Goal: Transaction & Acquisition: Purchase product/service

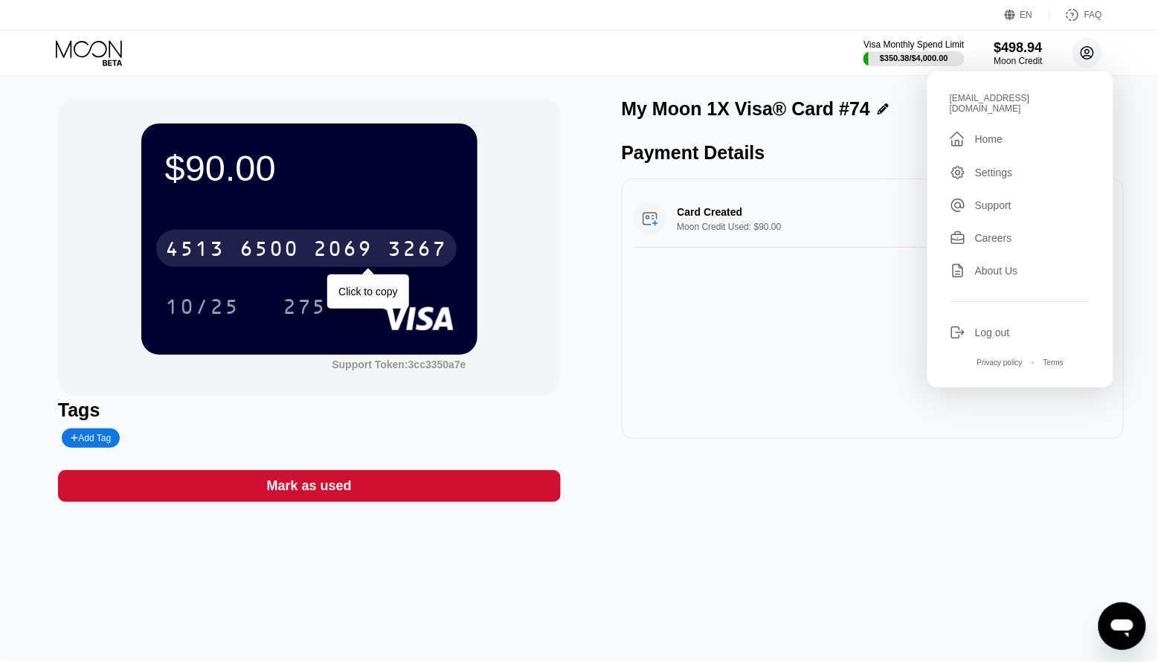
click at [1087, 48] on circle at bounding box center [1088, 53] width 30 height 30
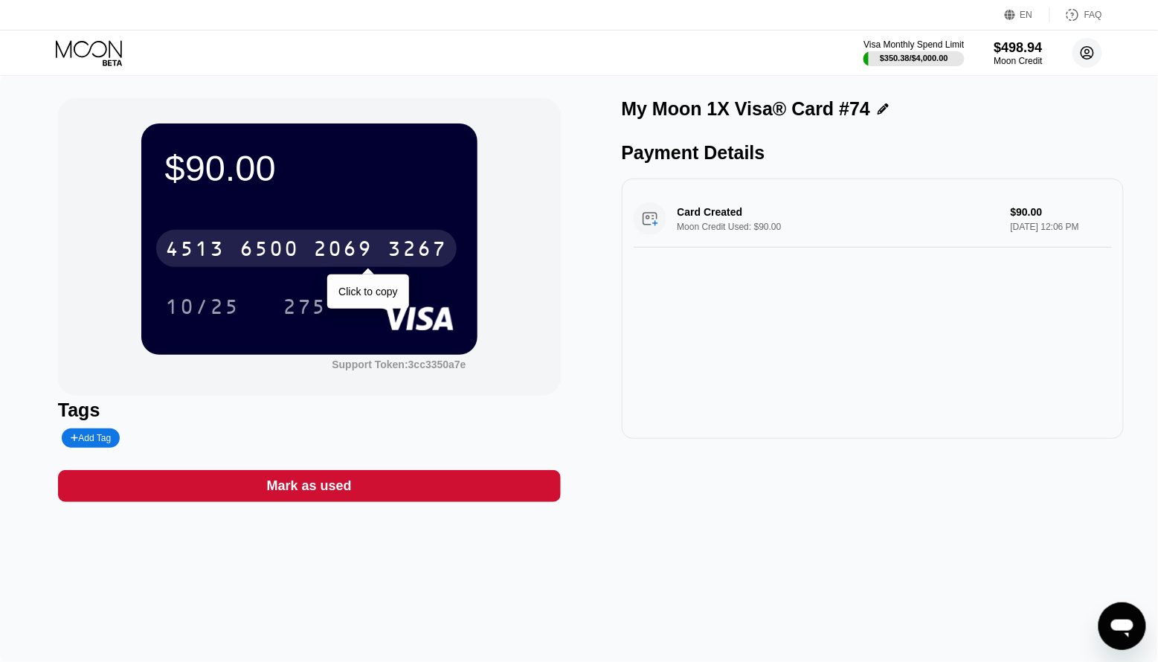
click at [1087, 48] on circle at bounding box center [1088, 53] width 30 height 30
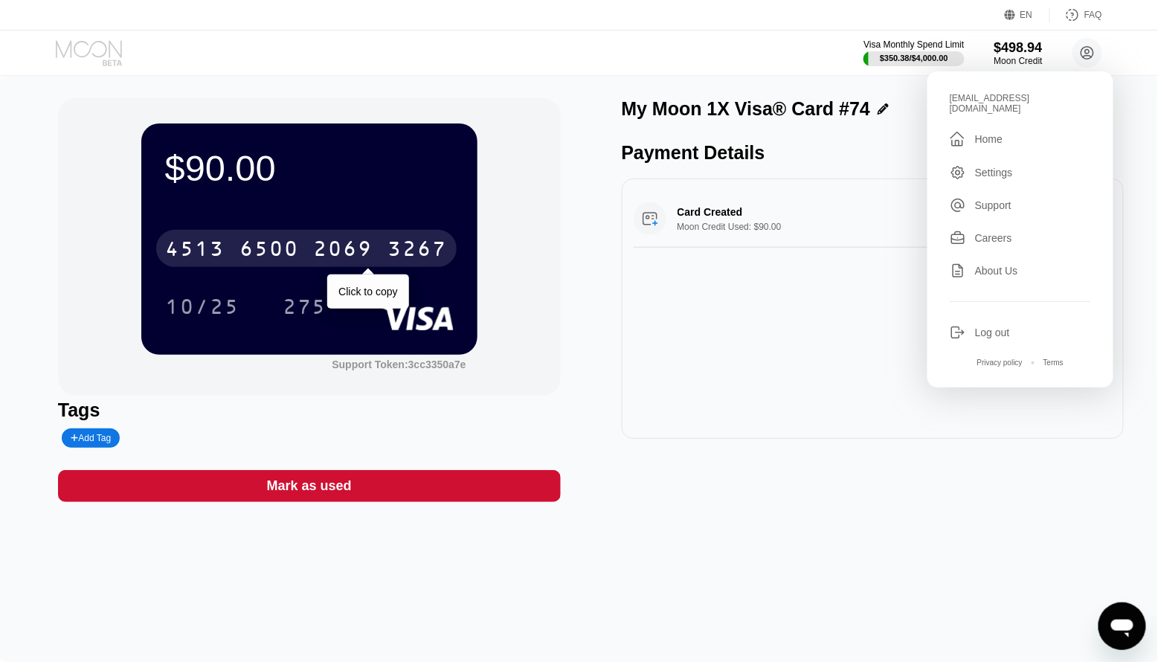
click at [109, 53] on icon at bounding box center [89, 48] width 66 height 17
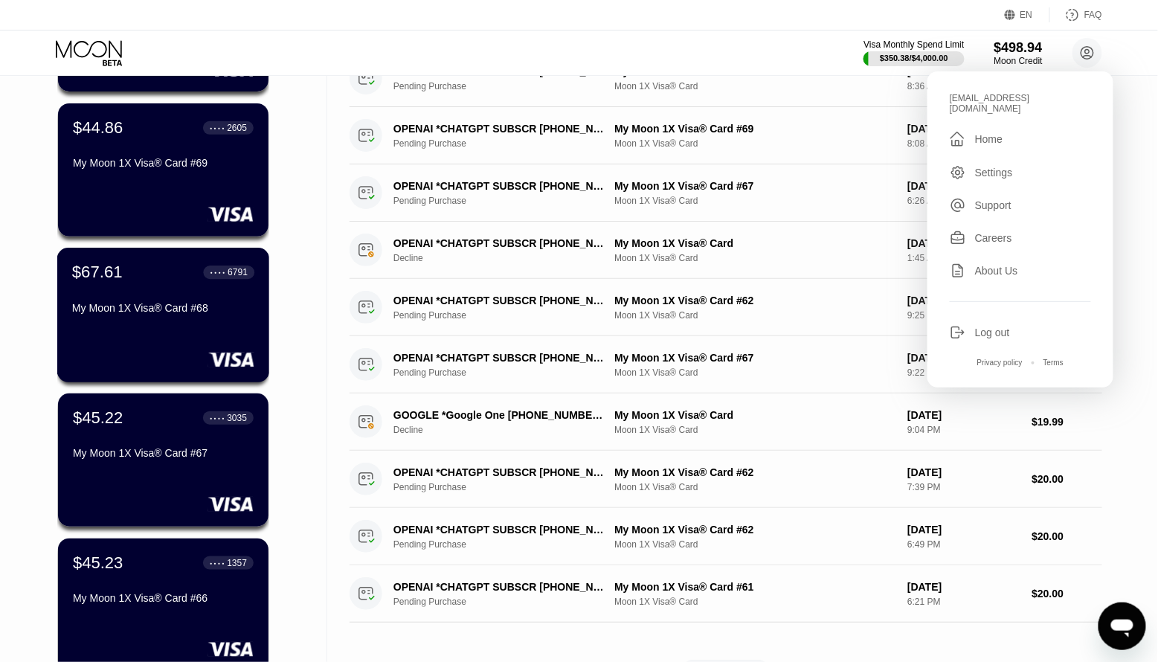
scroll to position [231, 0]
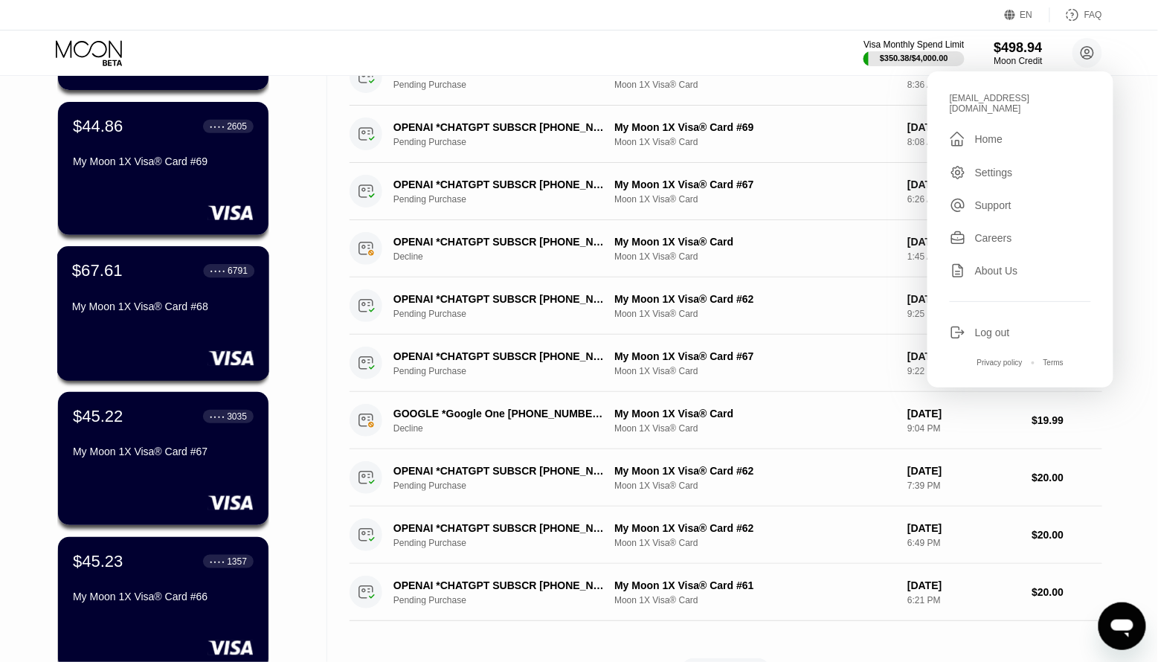
click at [192, 333] on div "$67.61 ● ● ● ● 6791 My Moon 1X Visa® Card #68" at bounding box center [163, 313] width 213 height 135
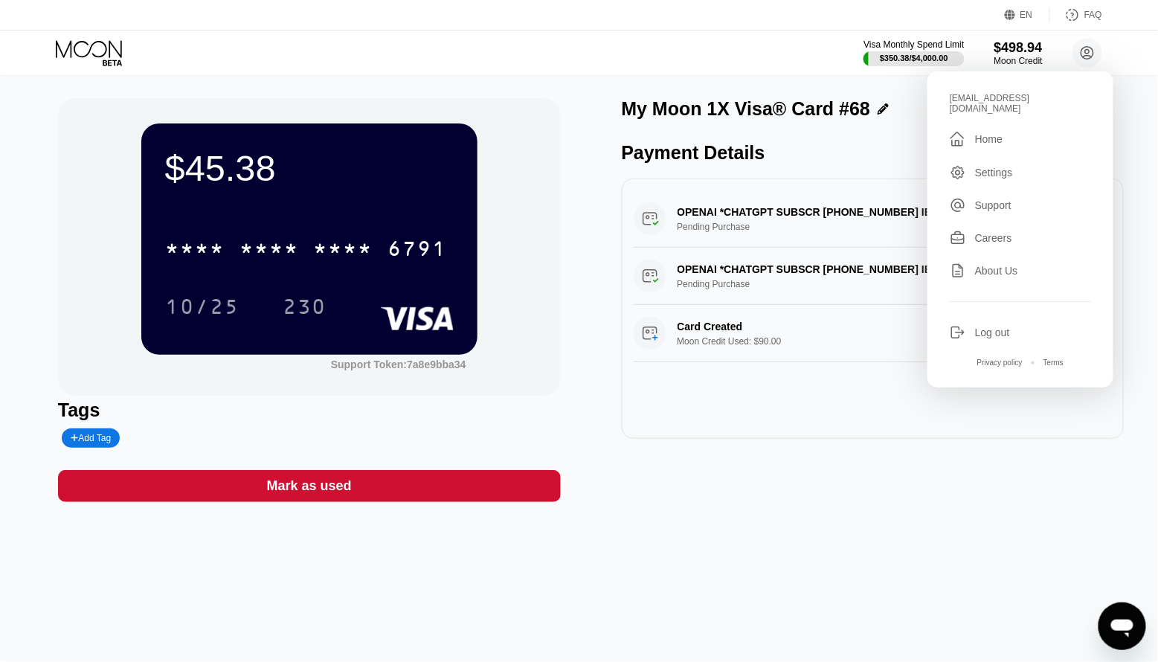
click at [660, 603] on div "$45.38 * * * * * * * * * * * * 6791 10/25 230 Support Token: 7a8e9bba34 Tags Ad…" at bounding box center [579, 369] width 1158 height 586
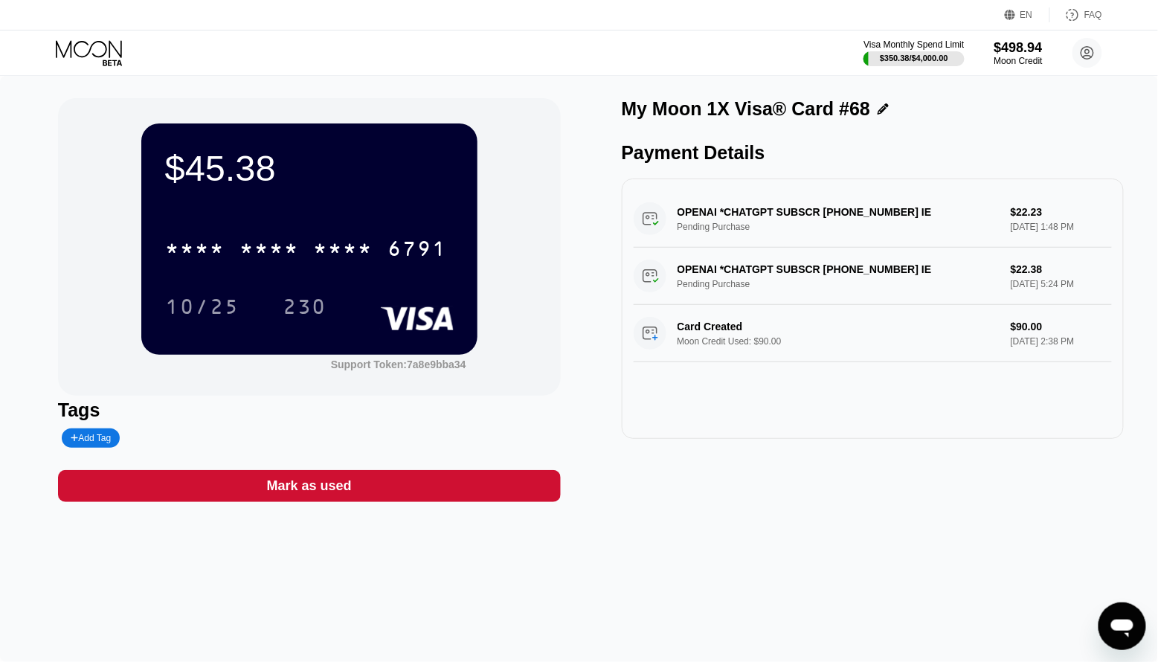
click at [106, 56] on icon at bounding box center [90, 53] width 69 height 26
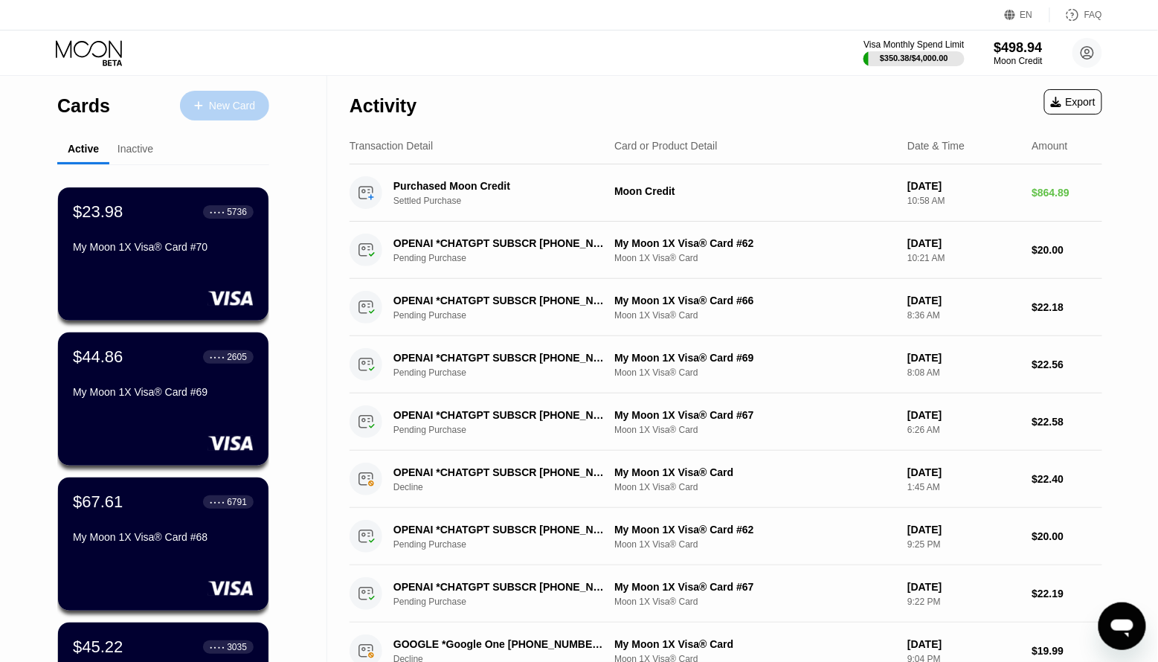
click at [224, 112] on div "New Card" at bounding box center [224, 106] width 89 height 30
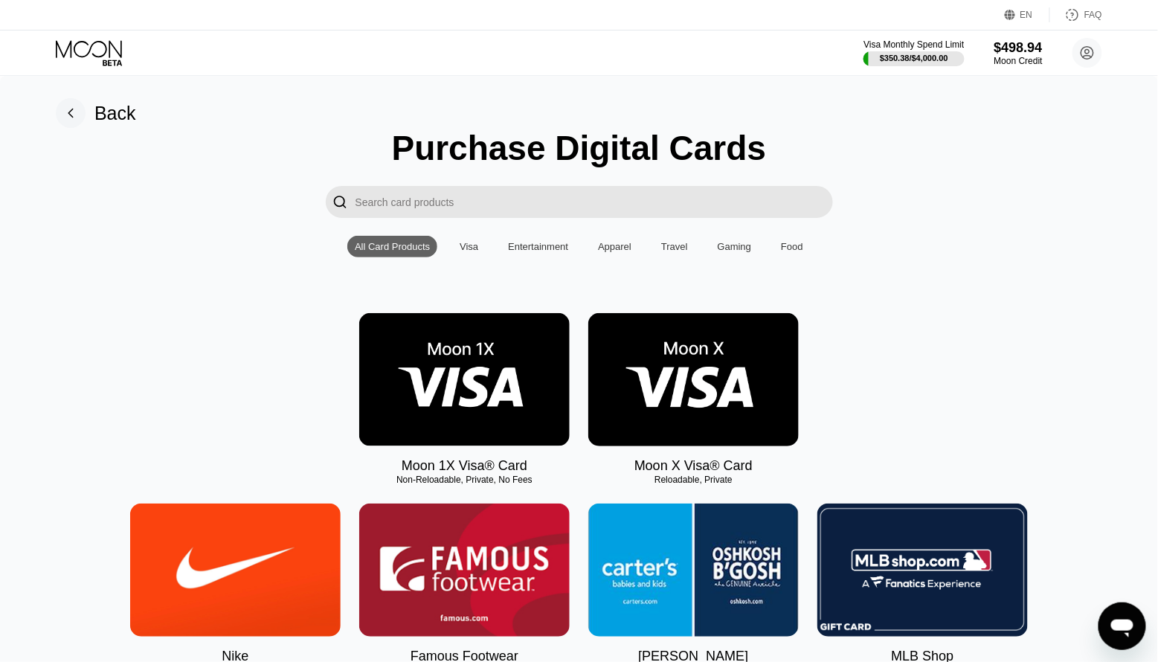
click at [459, 391] on img at bounding box center [464, 379] width 211 height 133
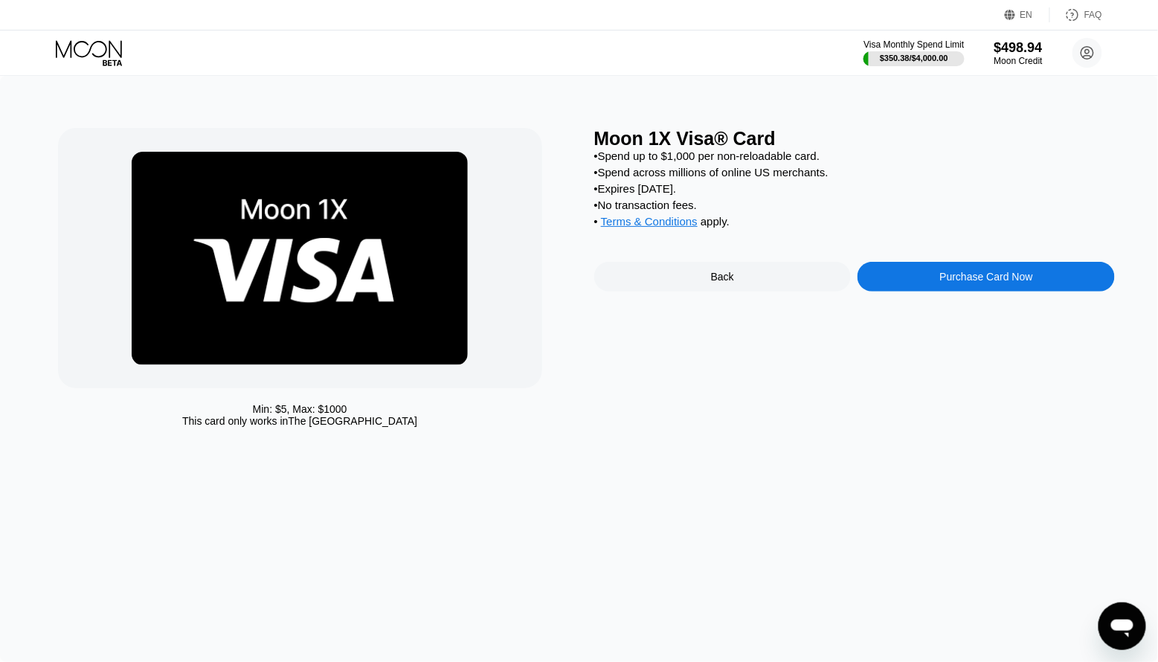
click at [1011, 288] on div "Purchase Card Now" at bounding box center [986, 277] width 257 height 30
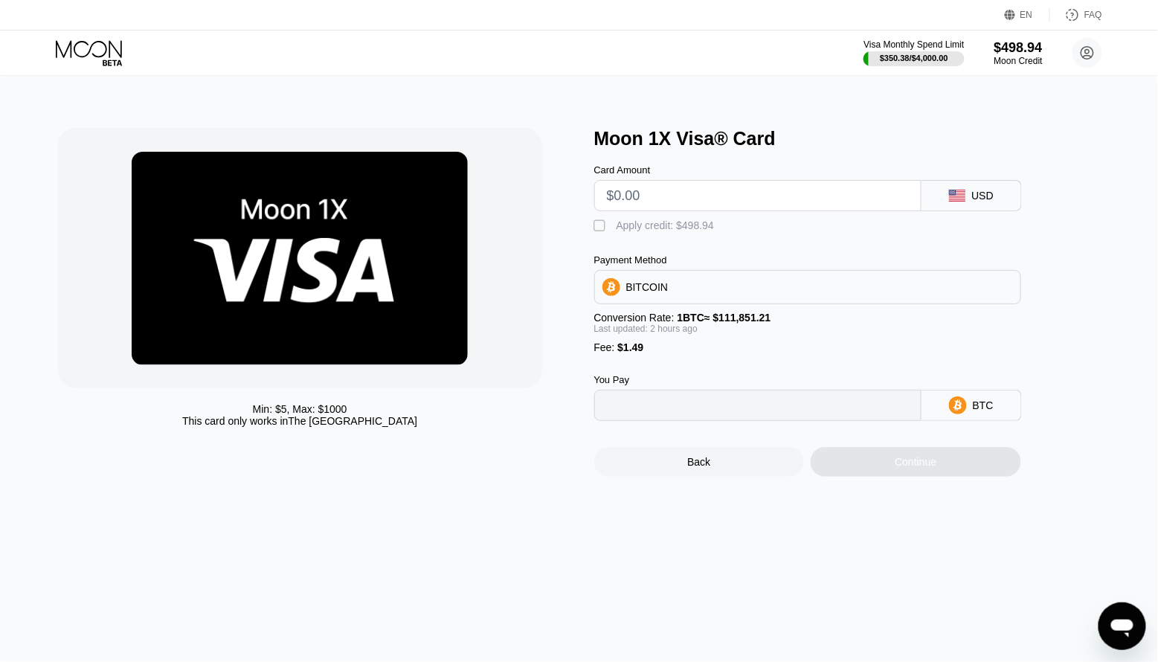
type input "0"
click at [642, 208] on input "text" at bounding box center [758, 196] width 302 height 30
type input "$80"
type input "0.00073263"
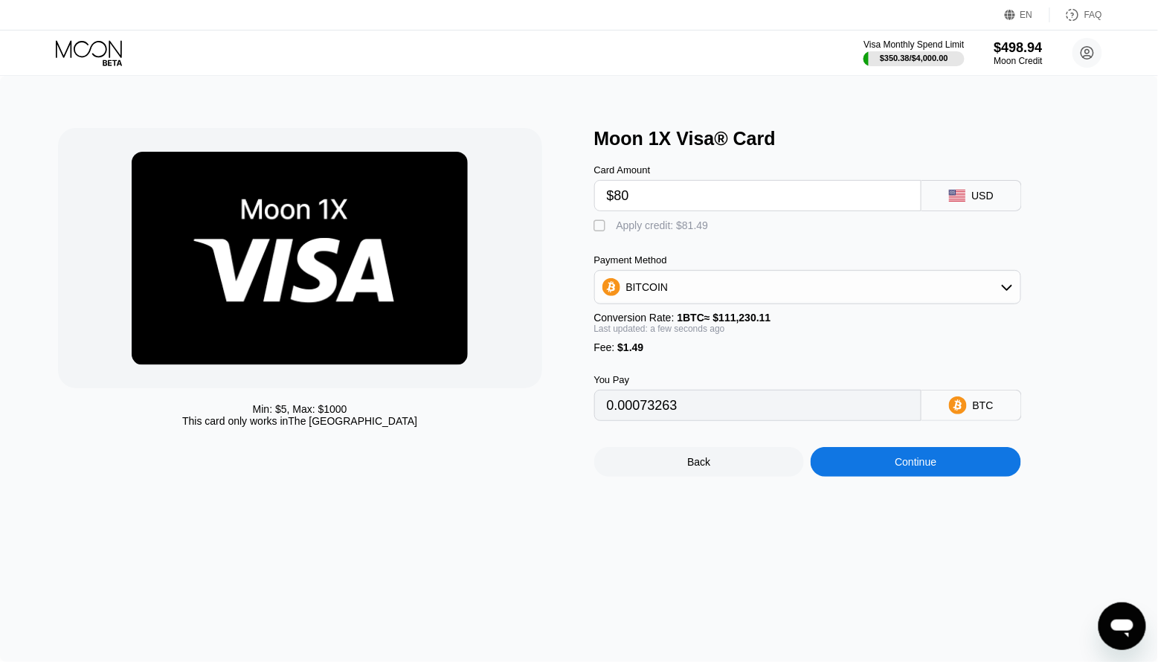
type input "$80"
click at [617, 222] on div "Apply credit: $81.49" at bounding box center [663, 225] width 92 height 12
type input "0"
click at [936, 462] on div "Continue" at bounding box center [916, 462] width 42 height 12
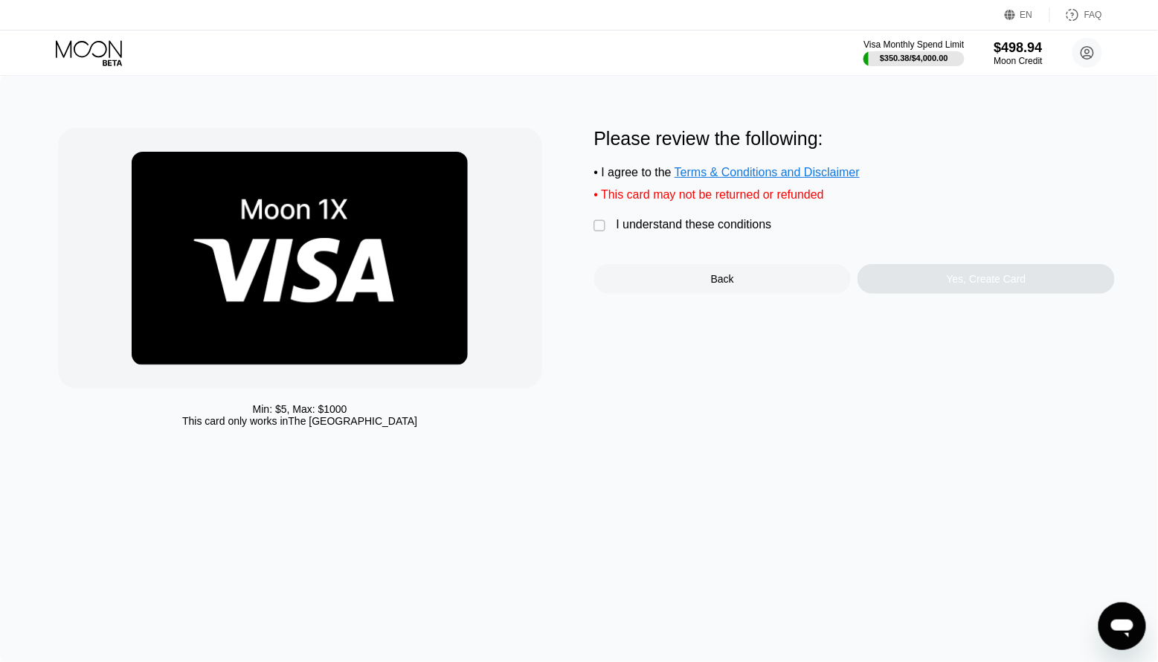
click at [626, 227] on div "I understand these conditions" at bounding box center [694, 224] width 155 height 13
click at [1010, 285] on div "Yes, Create Card" at bounding box center [987, 279] width 80 height 12
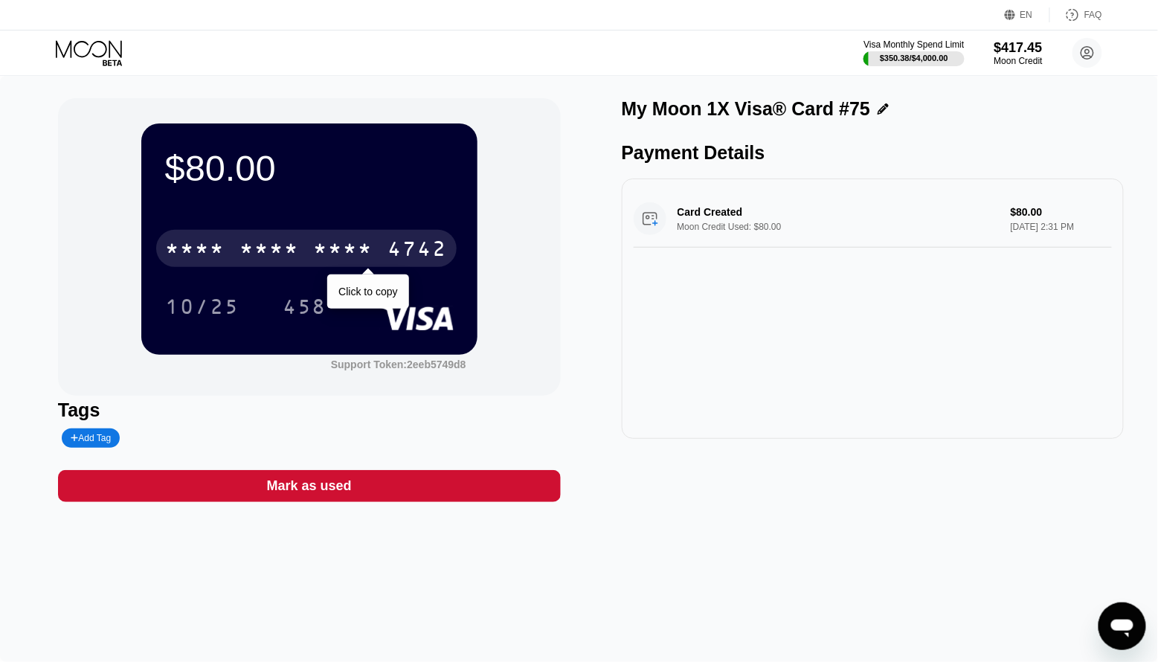
click at [379, 246] on div "* * * * * * * * * * * * 4742" at bounding box center [306, 248] width 301 height 37
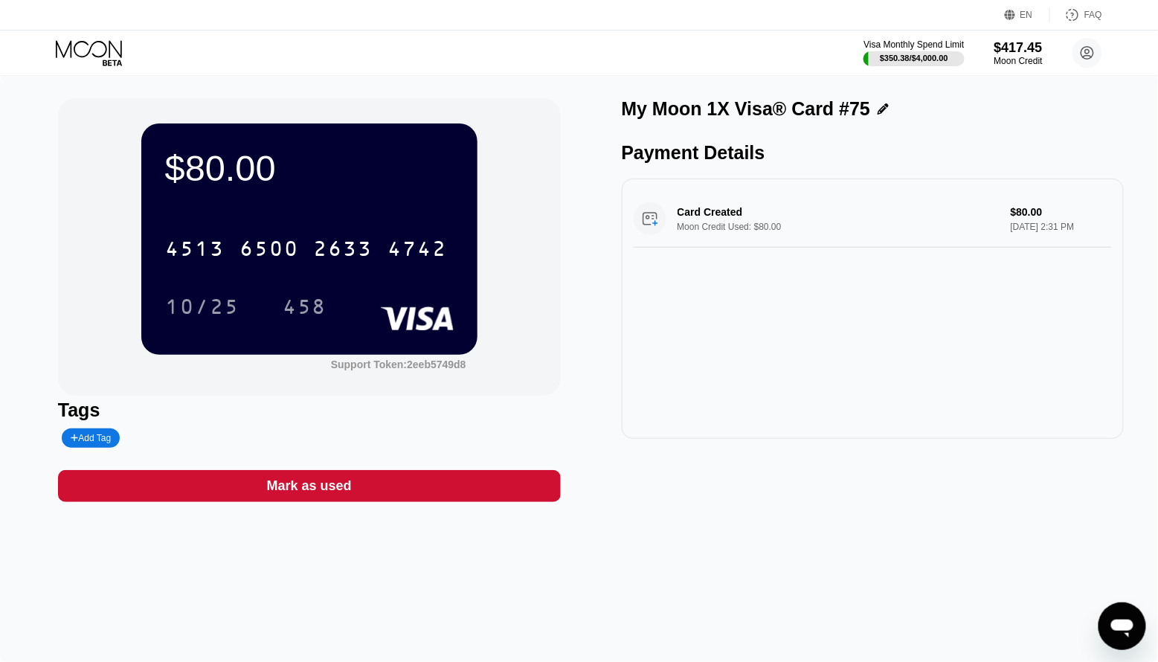
click at [100, 60] on icon at bounding box center [90, 53] width 69 height 26
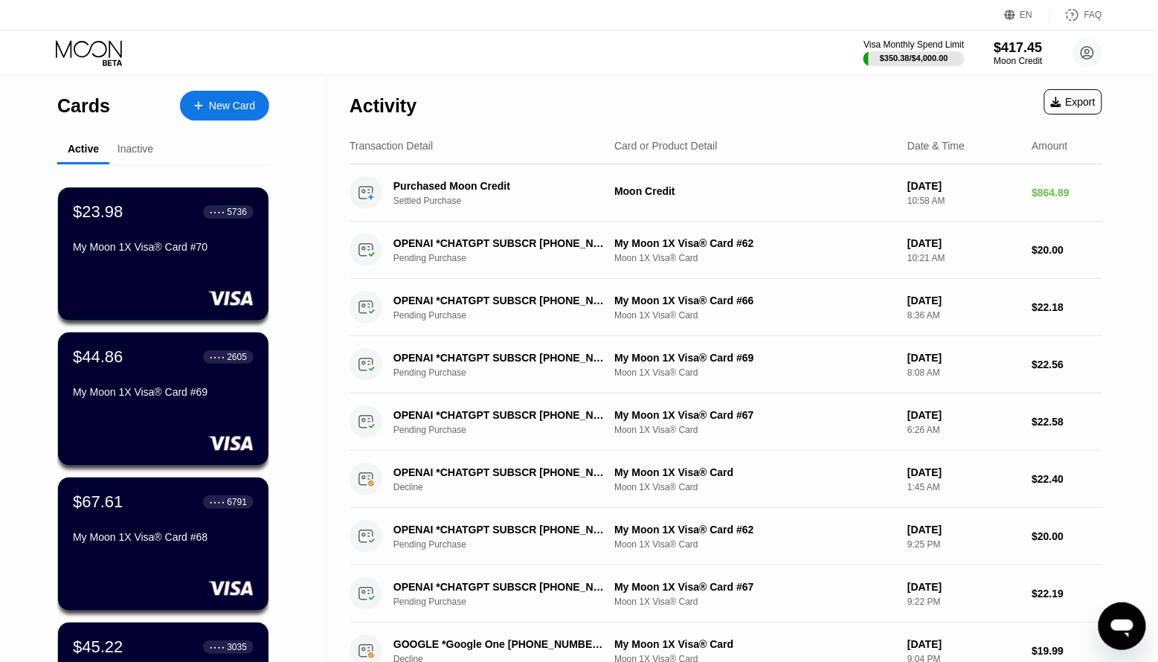
click at [212, 100] on div "New Card" at bounding box center [232, 106] width 46 height 13
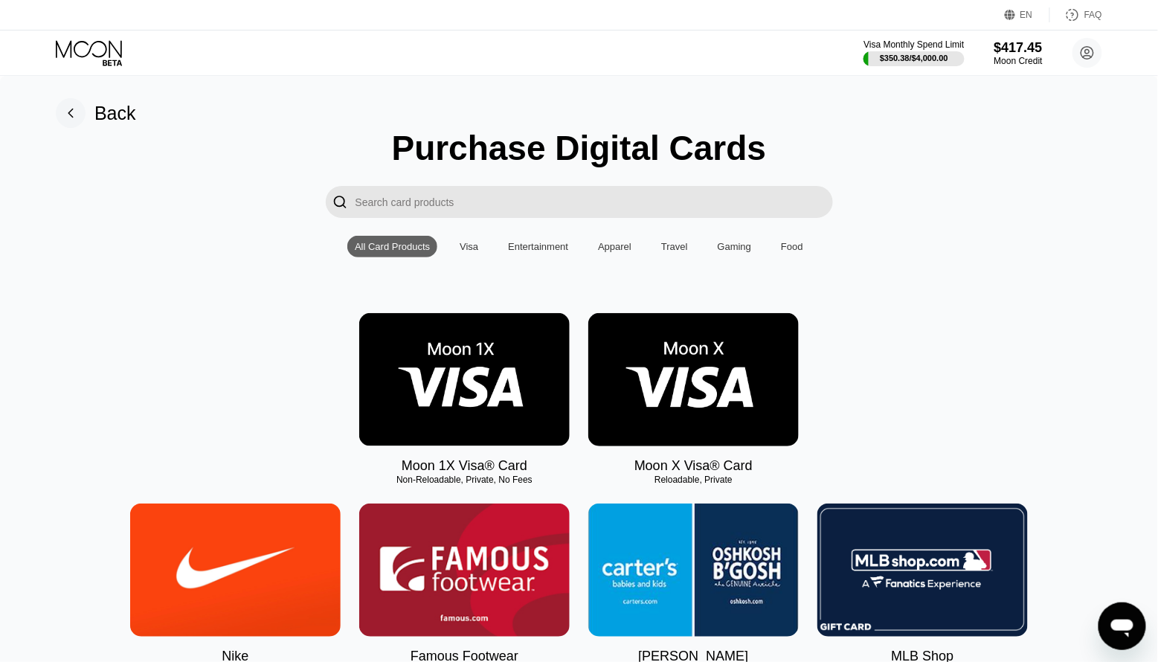
click at [486, 424] on img at bounding box center [464, 379] width 211 height 133
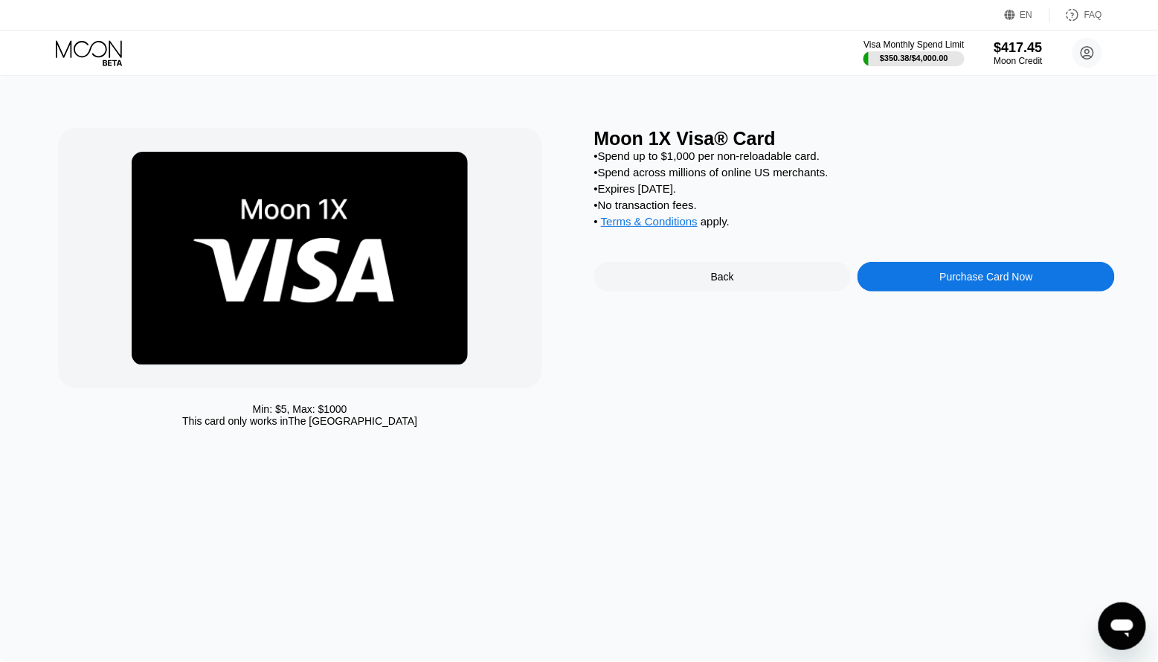
click at [898, 282] on div "Purchase Card Now" at bounding box center [986, 277] width 257 height 30
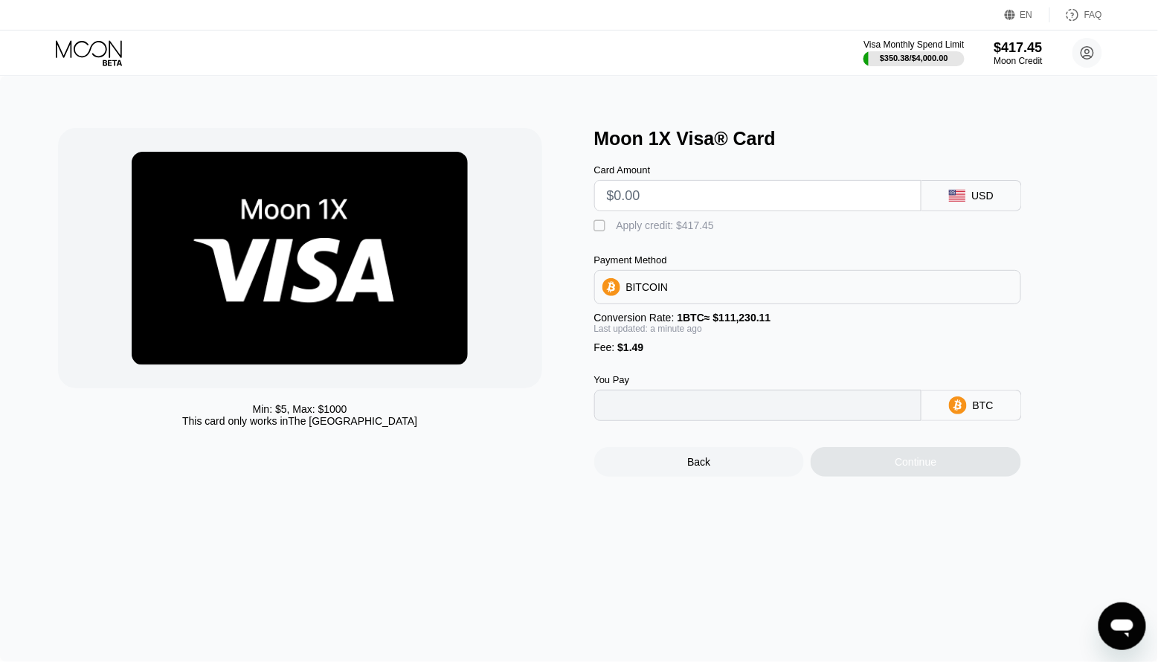
type input "0"
click at [631, 197] on input "text" at bounding box center [758, 196] width 302 height 30
type input "$80"
type input "0.00073263"
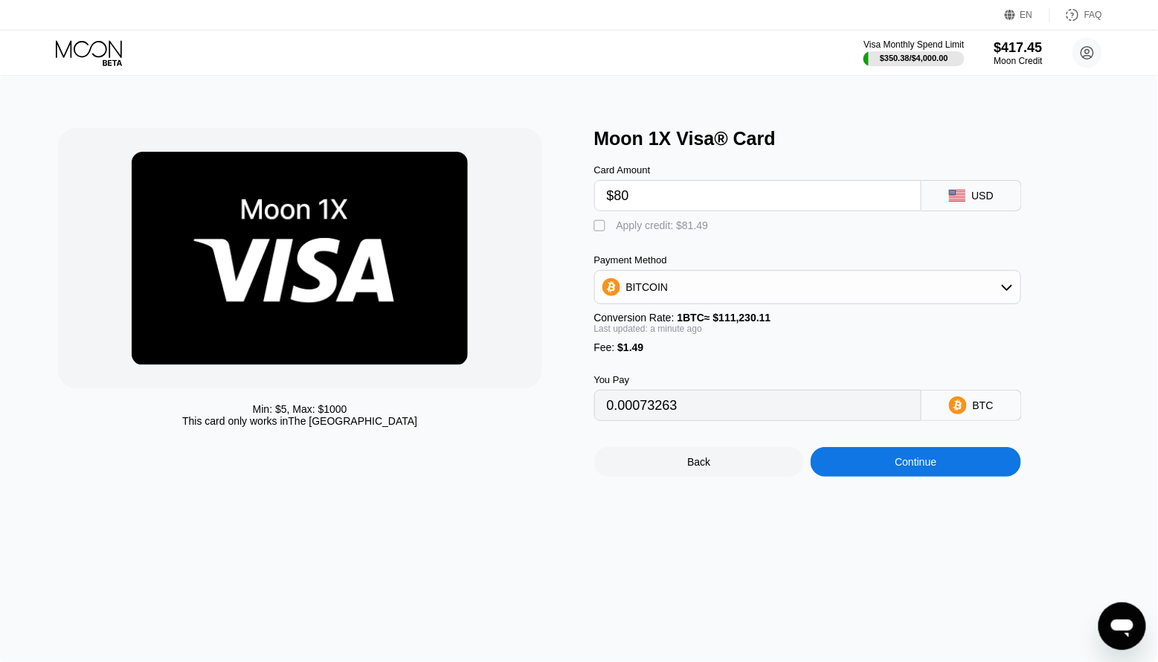
type input "$80"
click at [635, 232] on div " Apply credit: $81.49" at bounding box center [655, 226] width 122 height 15
type input "0"
click at [925, 474] on div "Continue" at bounding box center [916, 462] width 211 height 30
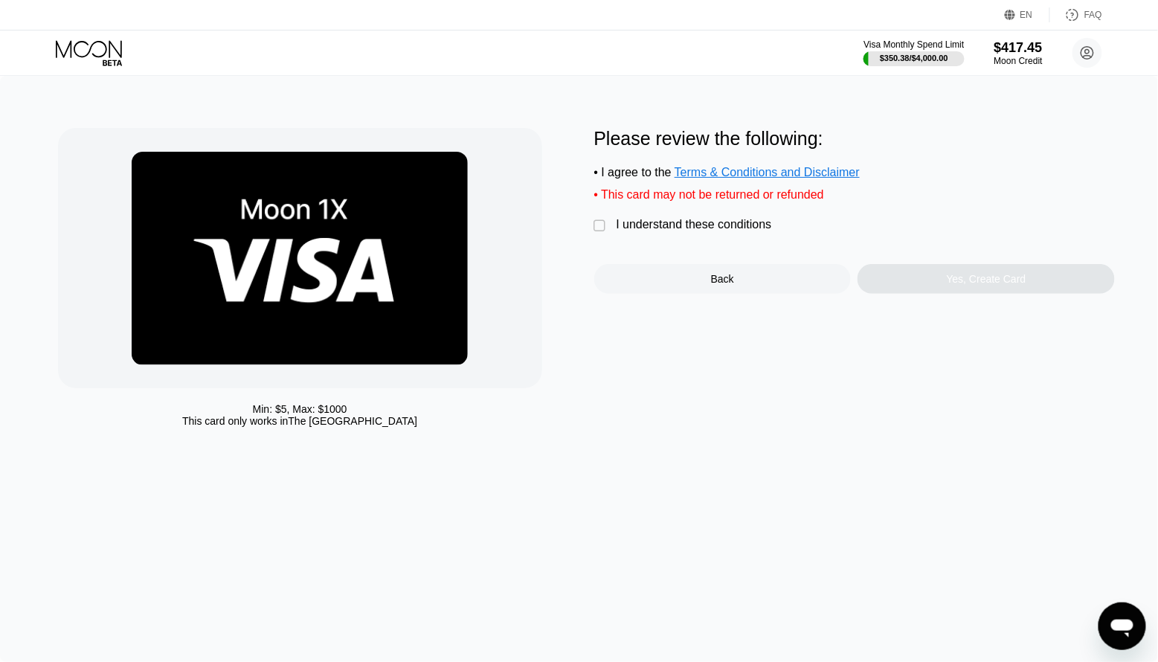
click at [676, 228] on div "I understand these conditions" at bounding box center [694, 224] width 155 height 13
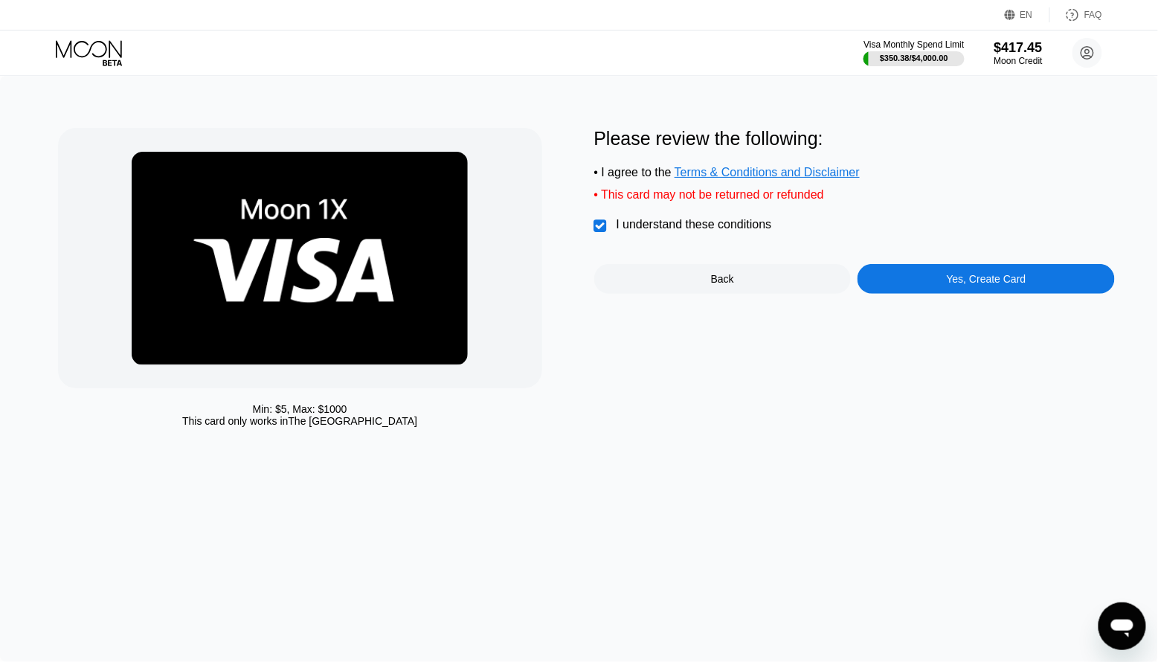
click at [895, 267] on div "Yes, Create Card" at bounding box center [986, 279] width 257 height 30
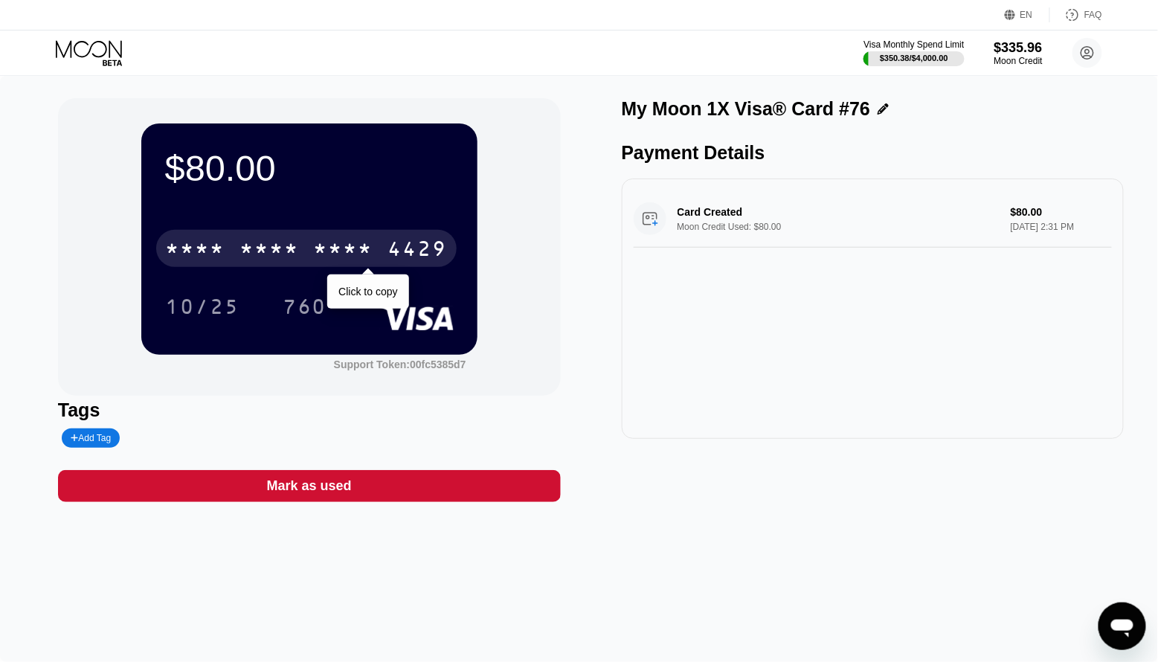
click at [315, 249] on div "* * * *" at bounding box center [344, 251] width 60 height 24
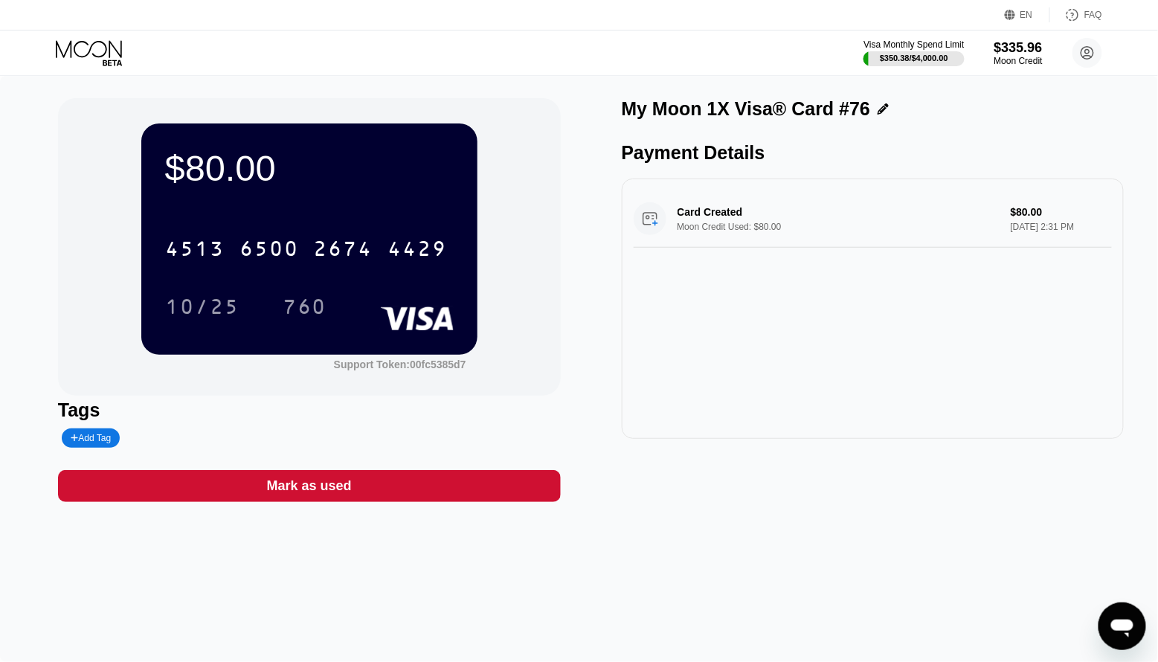
click at [109, 44] on icon at bounding box center [89, 48] width 66 height 17
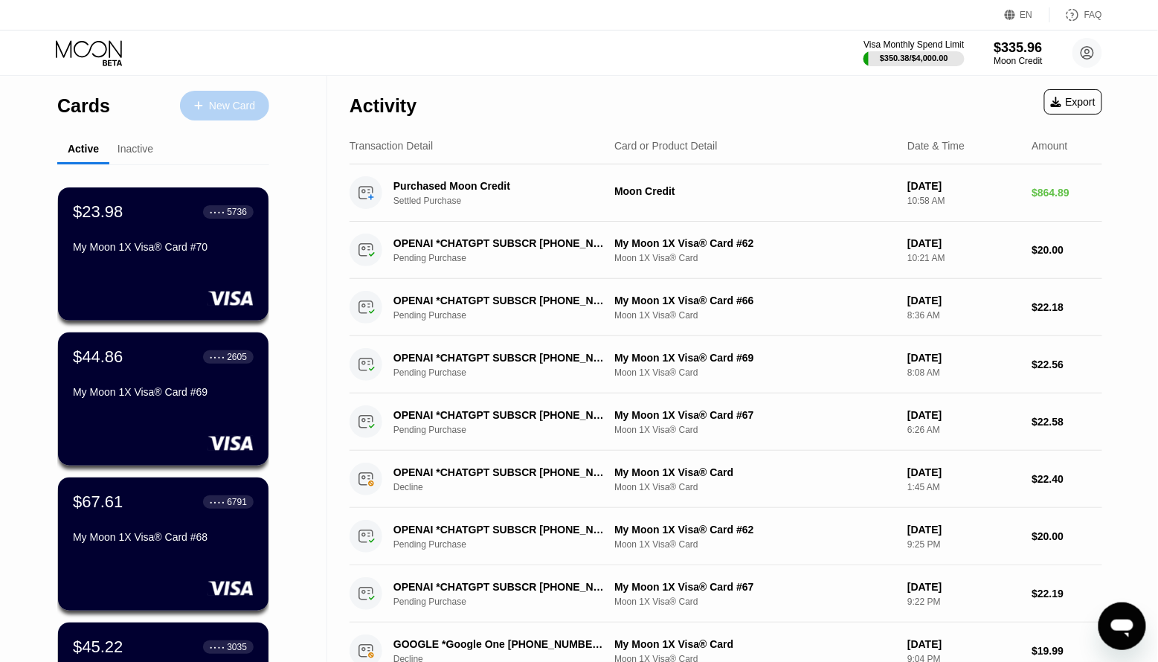
click at [245, 100] on div "New Card" at bounding box center [232, 106] width 46 height 13
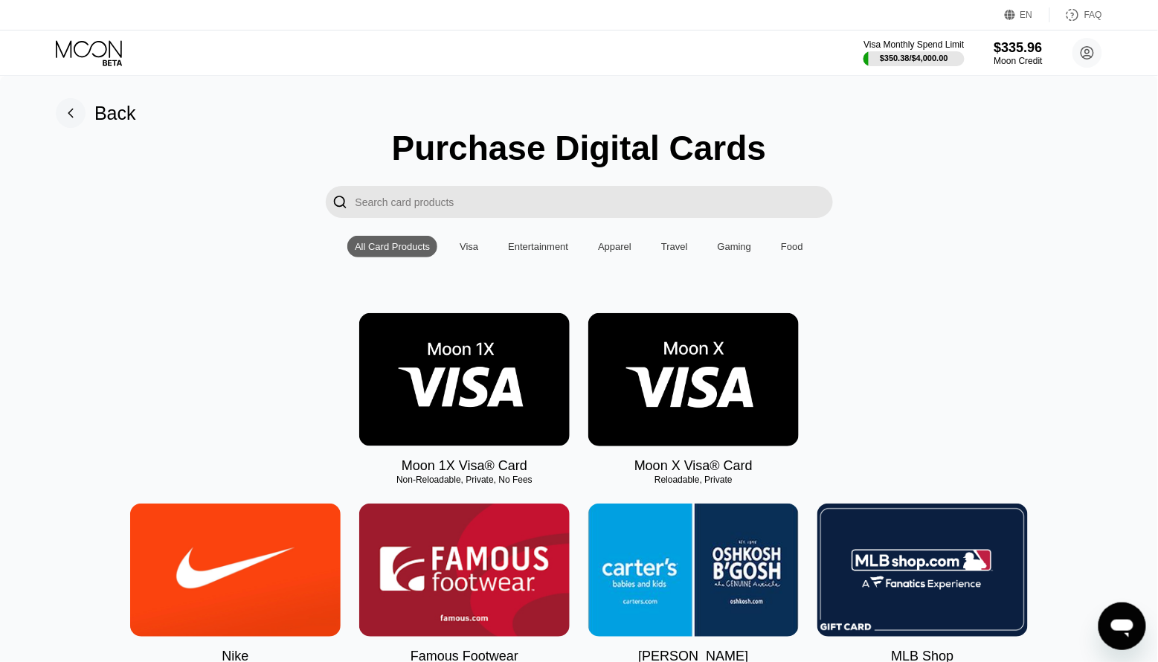
click at [483, 343] on img at bounding box center [464, 379] width 211 height 133
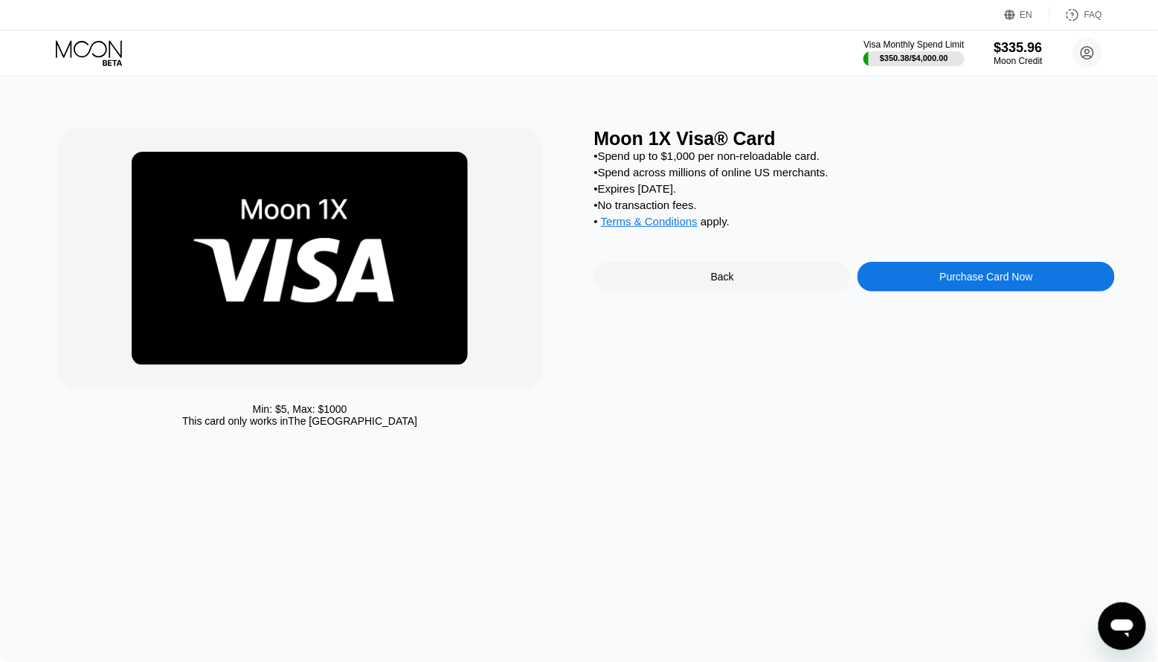
click at [951, 282] on div "Purchase Card Now" at bounding box center [986, 277] width 93 height 12
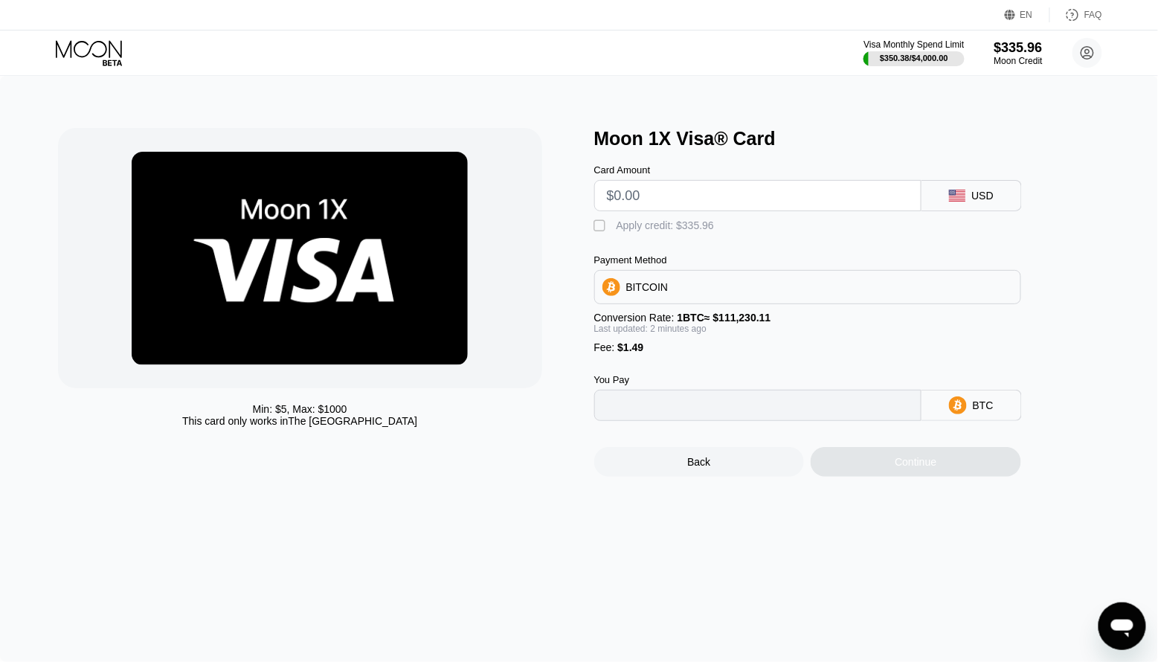
type input "0"
click at [715, 193] on input "text" at bounding box center [758, 196] width 302 height 30
type input "$9"
type input "0.00009431"
type input "$8"
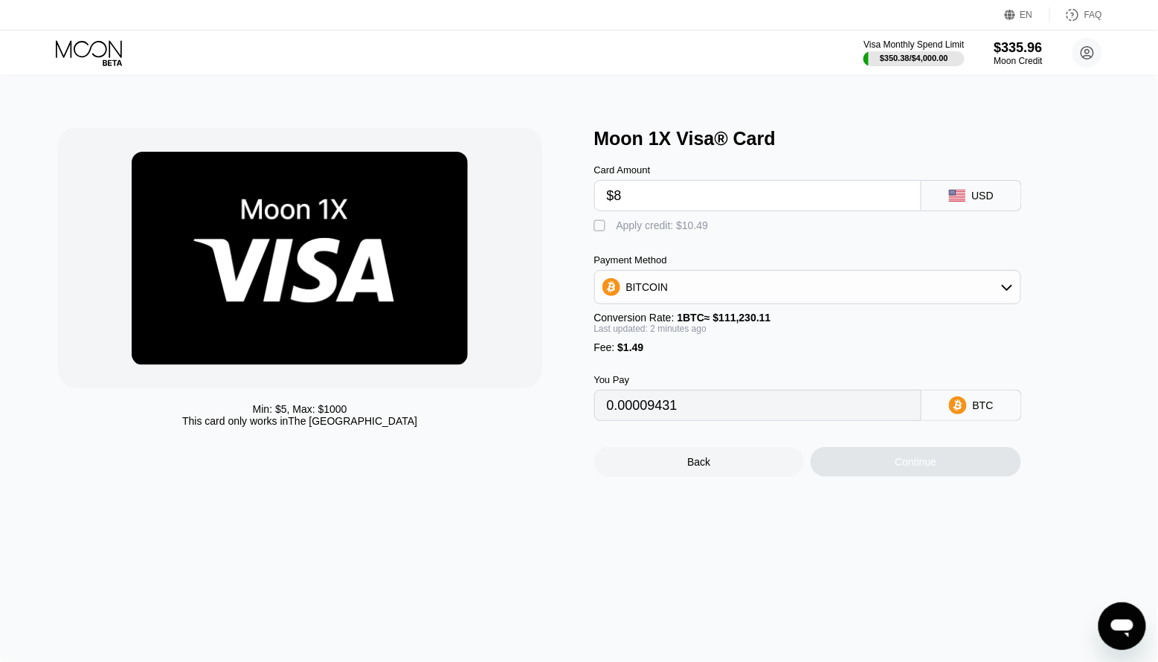
type input "0.00008532"
type input "$80"
type input "0.00073263"
type input "$80"
click at [614, 227] on div " Apply credit: $81.49" at bounding box center [655, 226] width 122 height 15
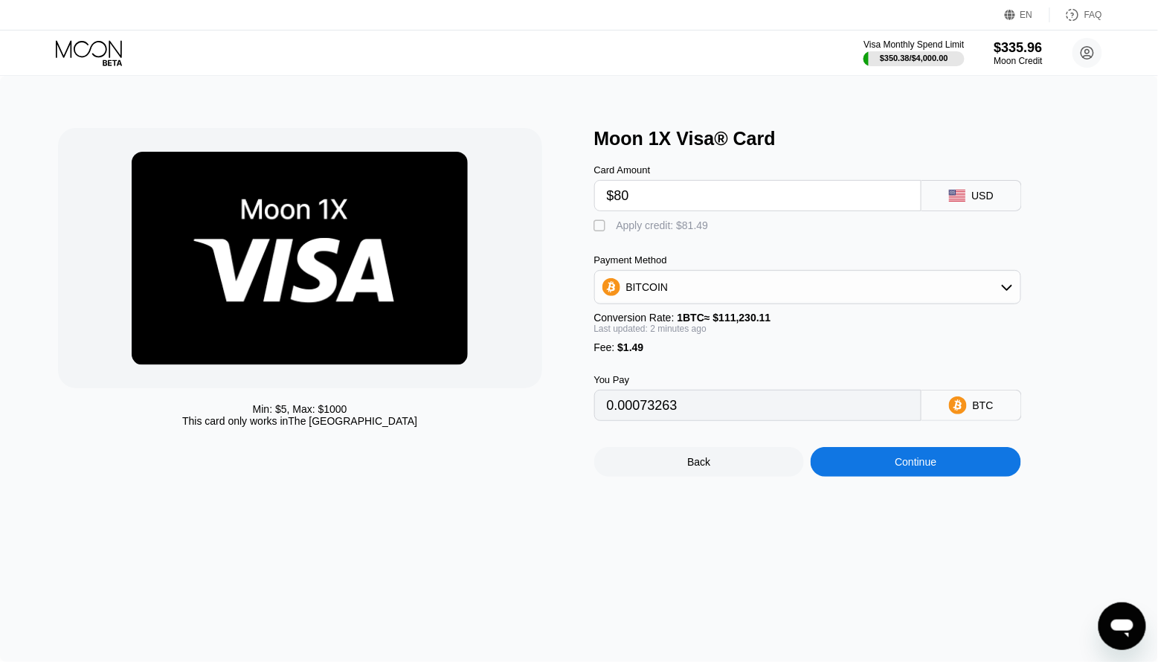
type input "0"
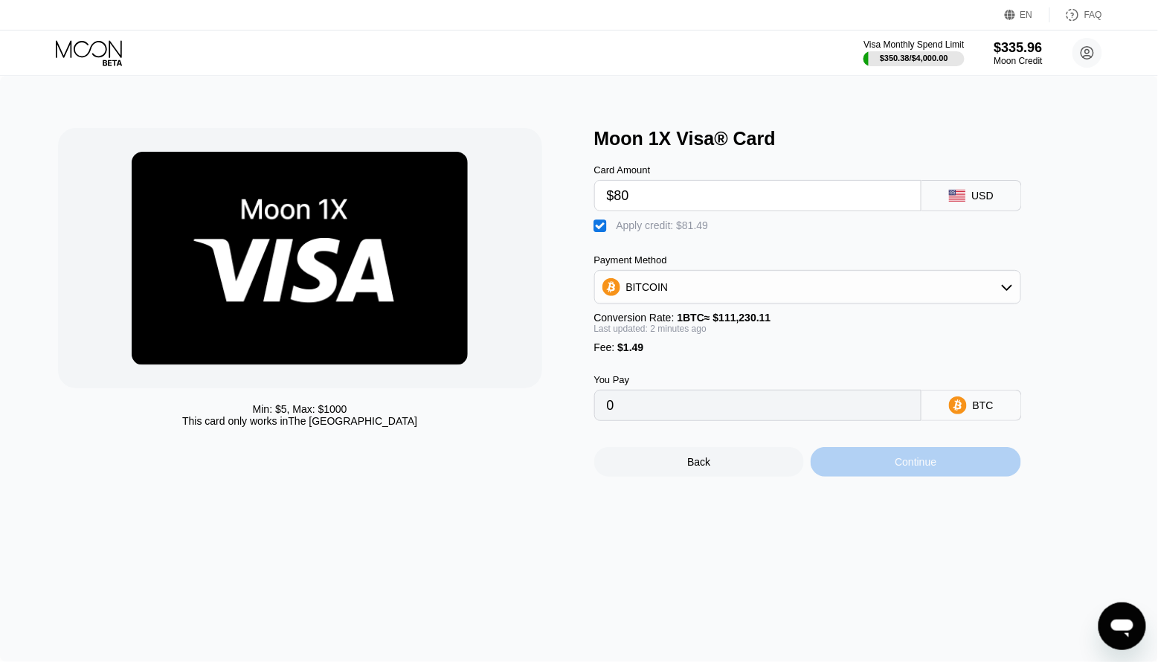
click at [988, 457] on div "Continue" at bounding box center [916, 462] width 211 height 30
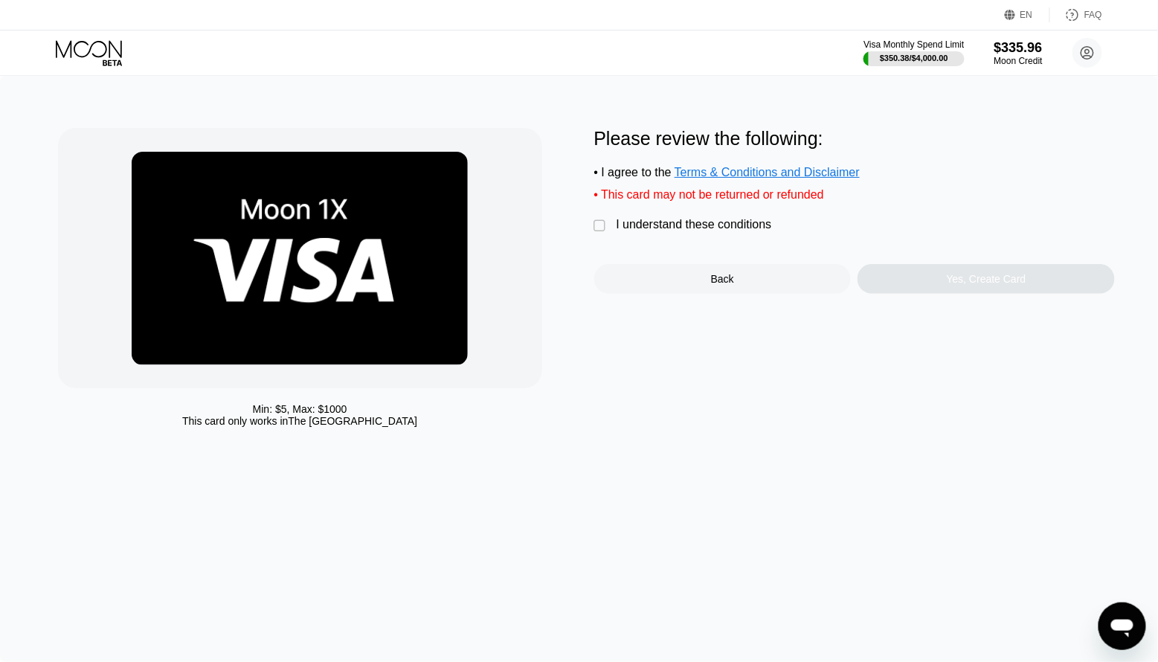
click at [735, 234] on div " I understand these conditions" at bounding box center [686, 226] width 185 height 16
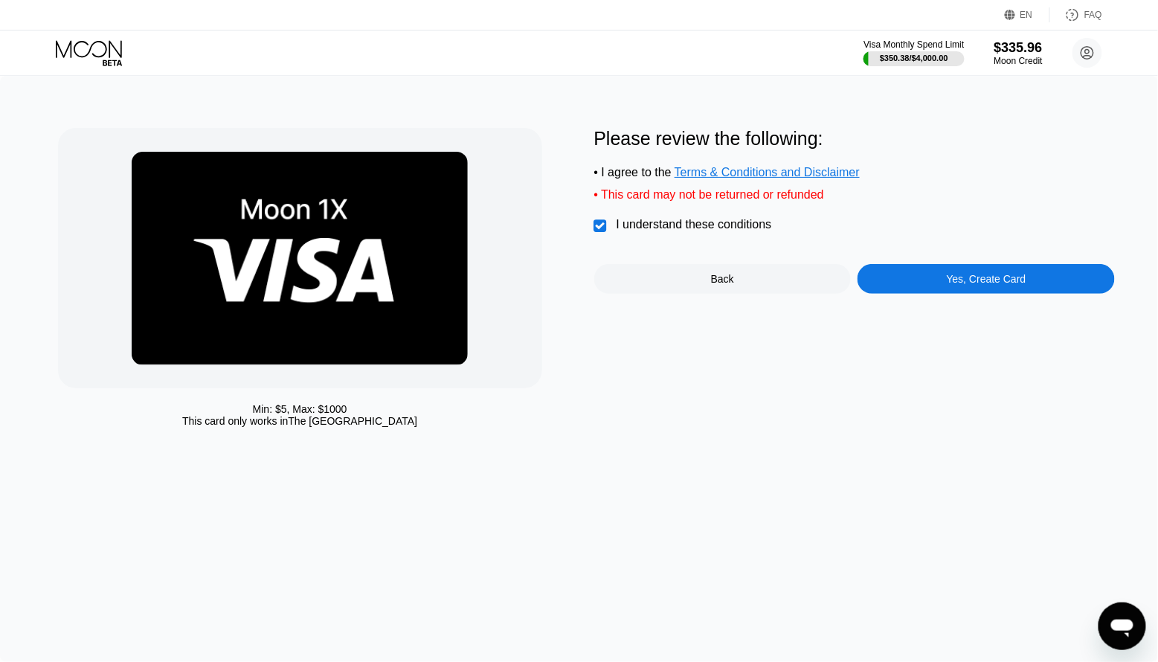
click at [954, 300] on div "Please review the following: • I agree to the Terms & Conditions and Disclaimer…" at bounding box center [854, 281] width 521 height 306
click at [947, 274] on div "Yes, Create Card" at bounding box center [987, 279] width 80 height 12
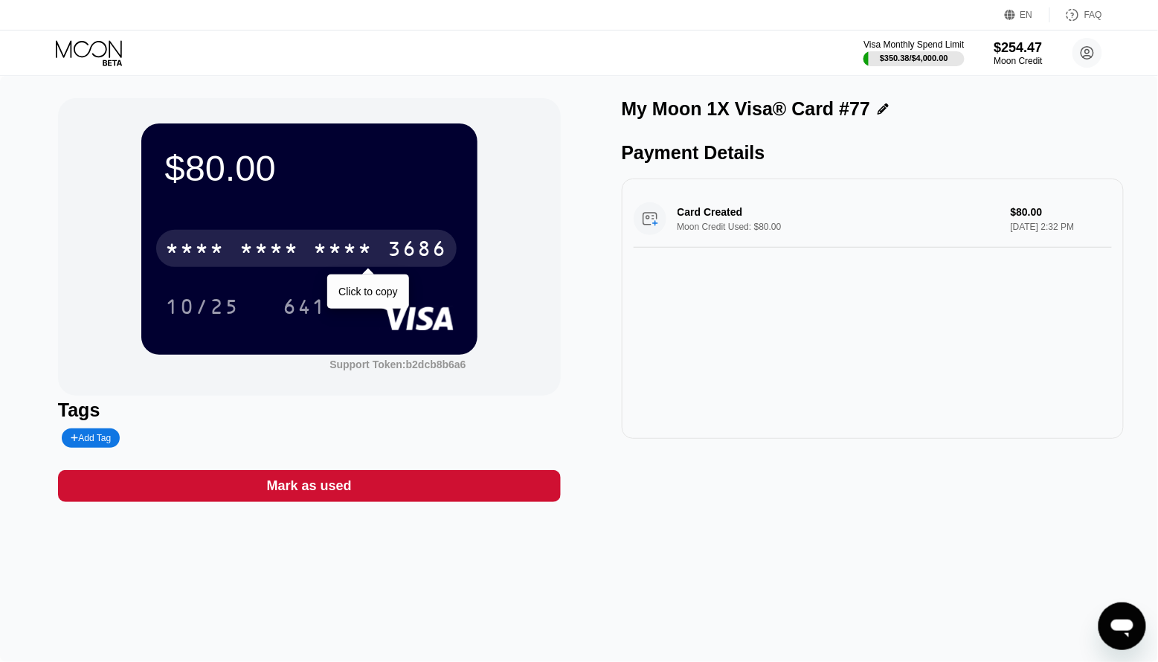
click at [428, 250] on div "3686" at bounding box center [418, 251] width 60 height 24
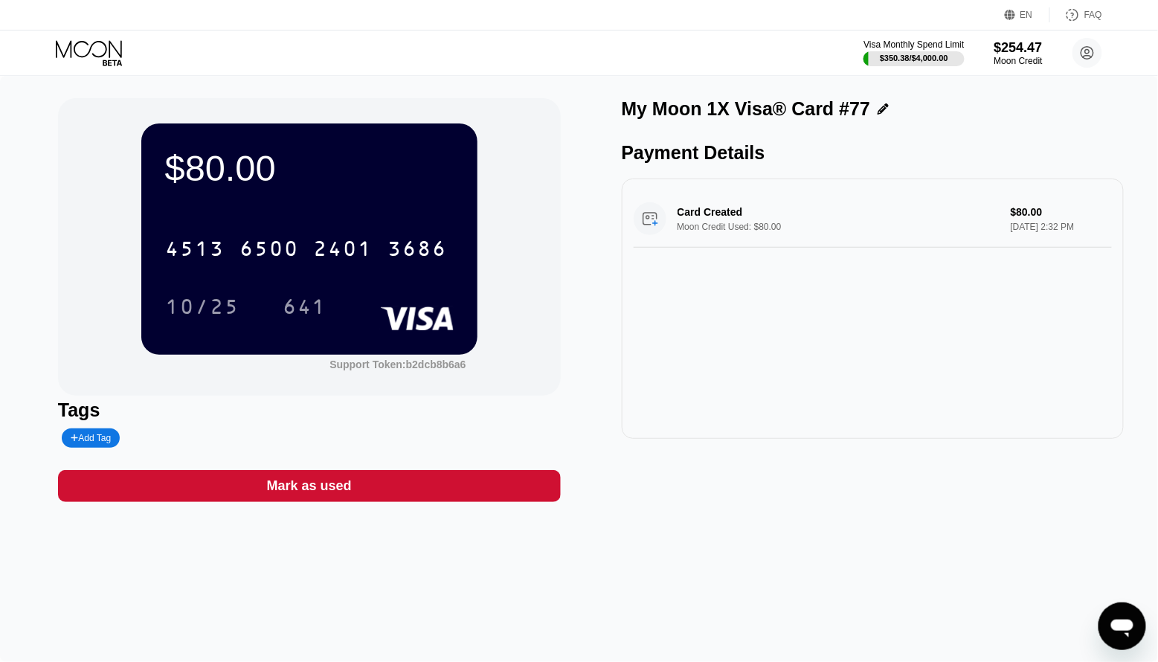
click at [111, 61] on icon at bounding box center [90, 53] width 69 height 26
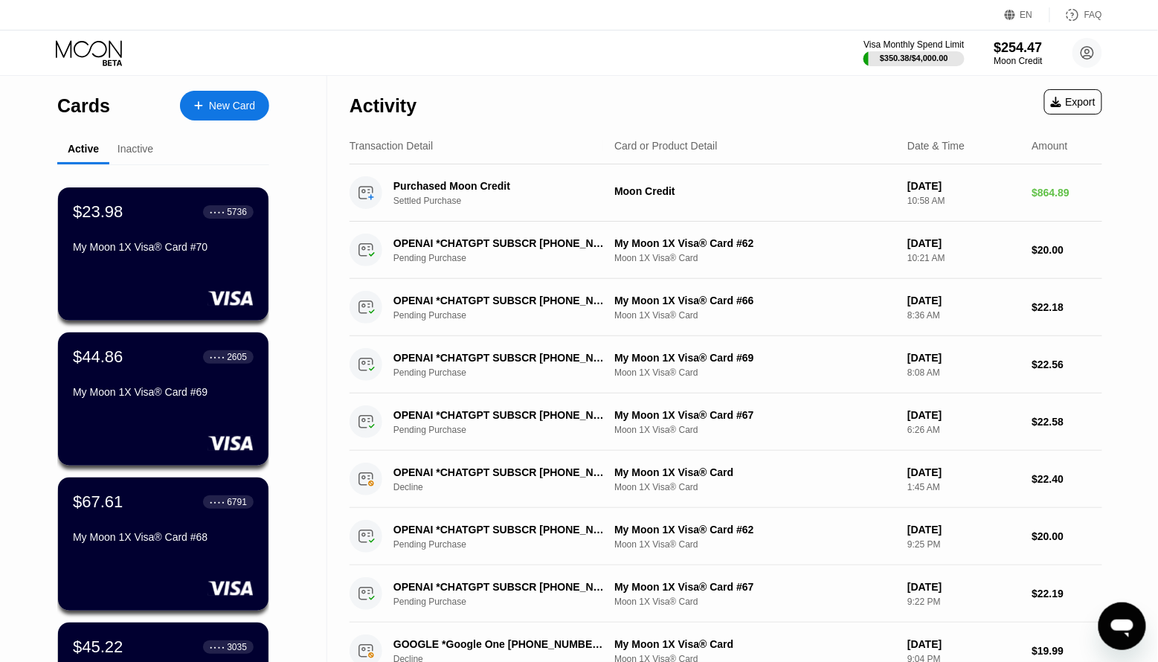
click at [228, 96] on div "New Card" at bounding box center [224, 106] width 89 height 30
